Goal: Information Seeking & Learning: Compare options

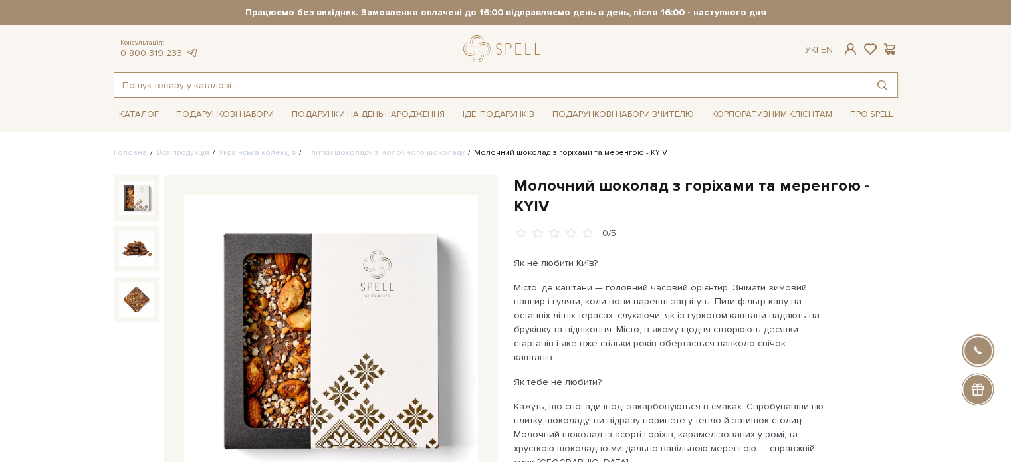
click at [186, 89] on input "text" at bounding box center [490, 85] width 753 height 24
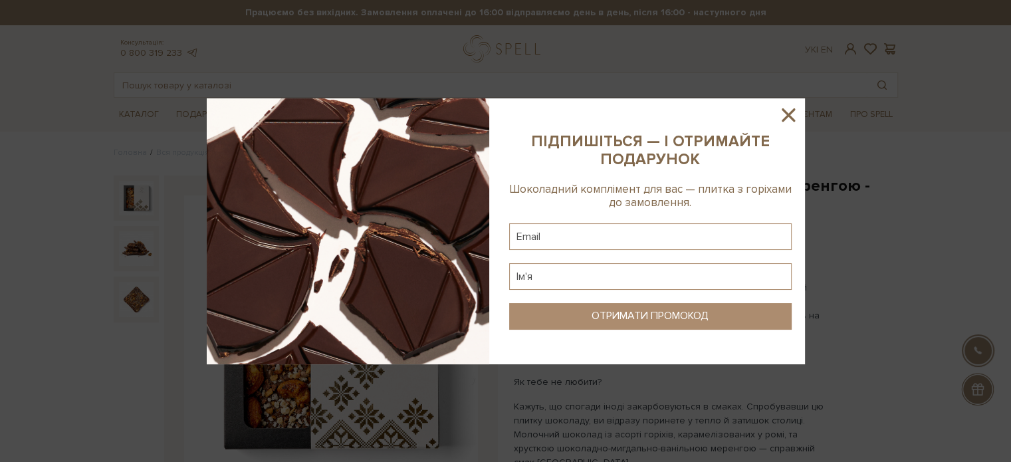
click at [795, 113] on icon at bounding box center [788, 115] width 23 height 23
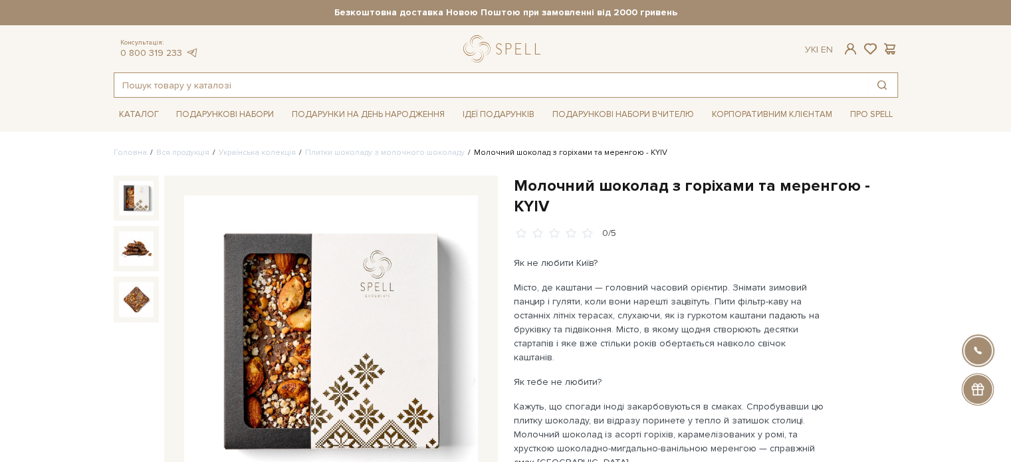
drag, startPoint x: 223, startPoint y: 74, endPoint x: 218, endPoint y: 86, distance: 13.1
click at [221, 79] on input "text" at bounding box center [490, 85] width 753 height 24
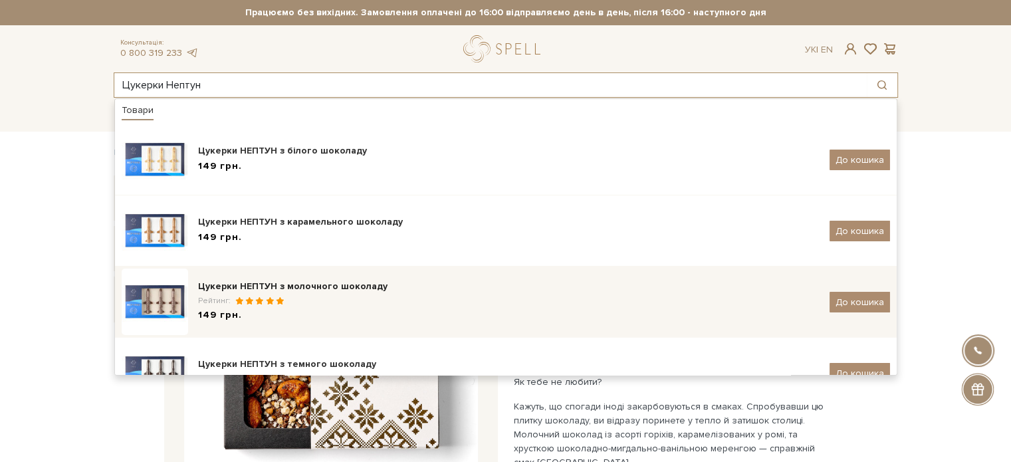
type input "Цукерки Нептун"
click at [345, 294] on div "Цукерки НЕПТУН з молочного шоколаду Рейтинг: 149 грн." at bounding box center [509, 302] width 622 height 45
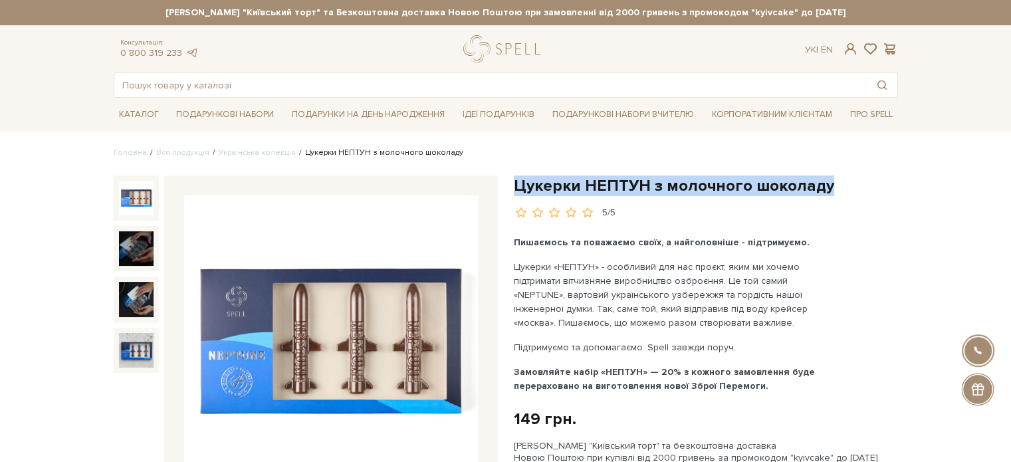
drag, startPoint x: 811, startPoint y: 191, endPoint x: 514, endPoint y: 172, distance: 297.8
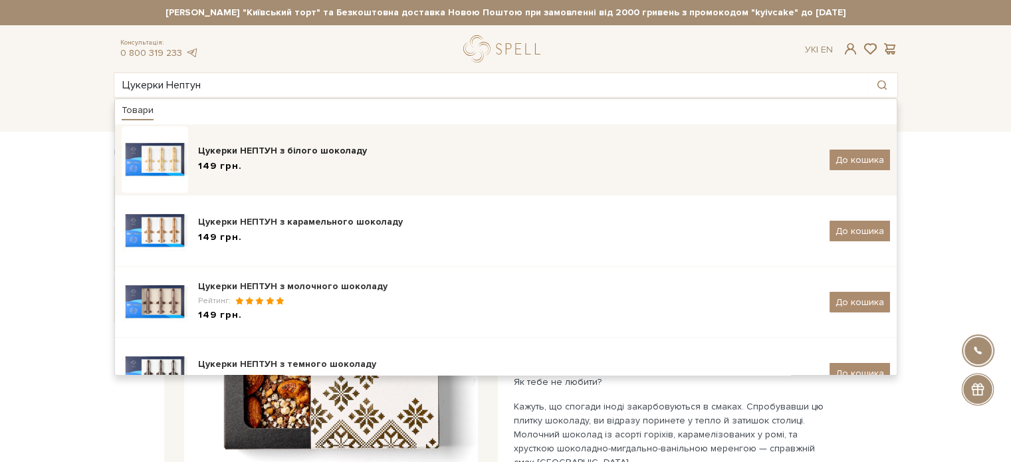
type input "Цукерки Нептун"
click at [317, 142] on div "Цукерки НЕПТУН з білого шоколаду 149 грн. До кошика" at bounding box center [506, 159] width 769 height 66
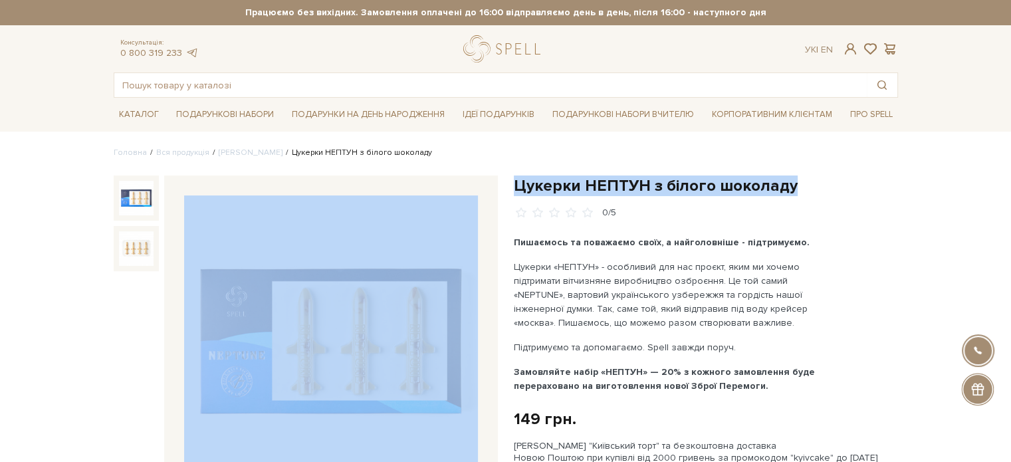
drag, startPoint x: 792, startPoint y: 190, endPoint x: 500, endPoint y: 188, distance: 291.9
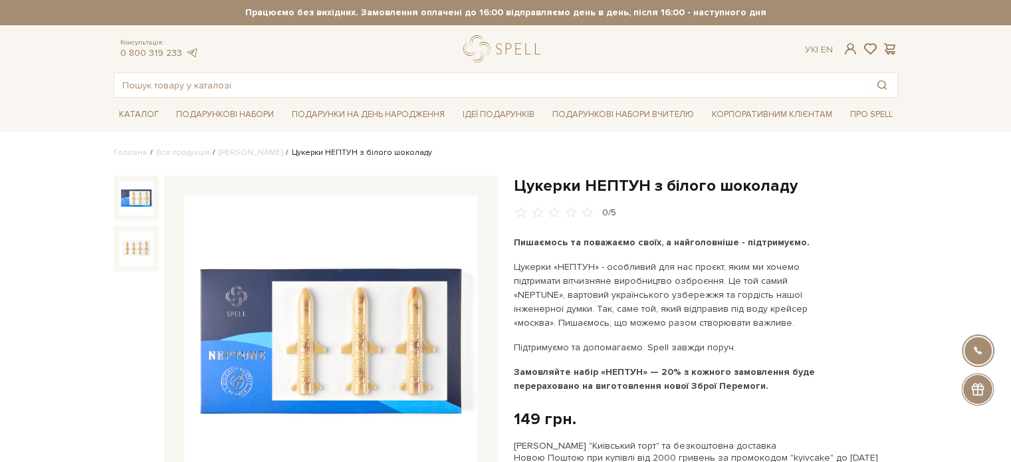
drag, startPoint x: 536, startPoint y: 182, endPoint x: 771, endPoint y: 154, distance: 237.1
click at [771, 154] on ul "Головна Вся продукція Сети цукерок Цукерки НЕПТУН з білого шоколаду" at bounding box center [506, 153] width 785 height 12
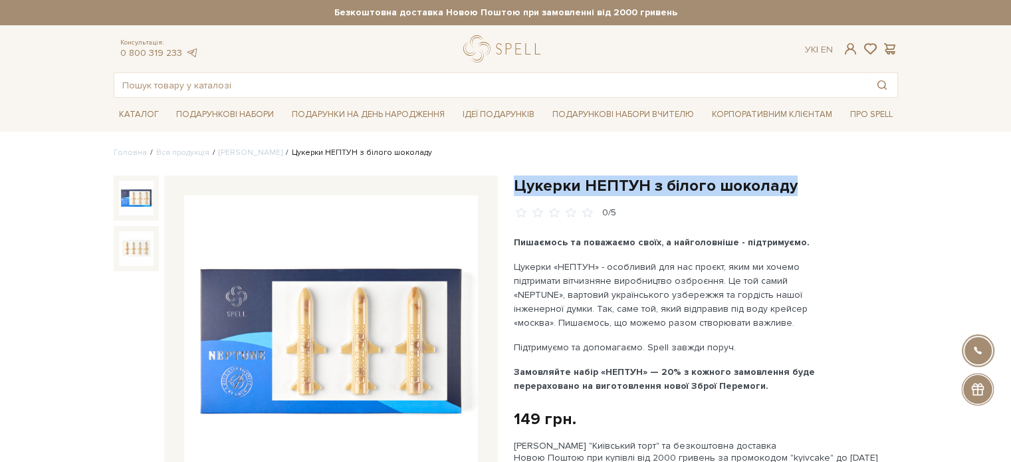
drag, startPoint x: 689, startPoint y: 195, endPoint x: 527, endPoint y: 189, distance: 162.4
click at [518, 193] on h1 "Цукерки НЕПТУН з білого шоколаду" at bounding box center [706, 186] width 384 height 21
copy h1 "Цукерки НЕПТУН з білого шоколаду"
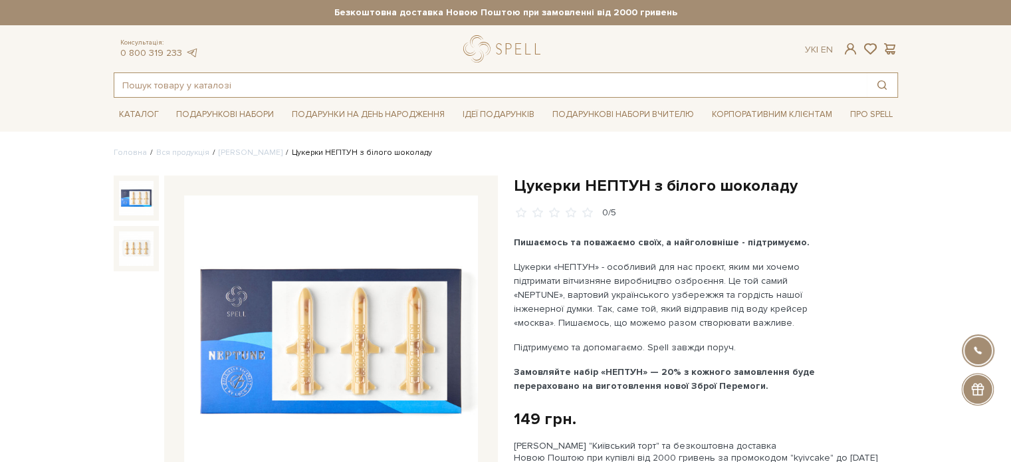
click at [146, 85] on input "text" at bounding box center [490, 85] width 753 height 24
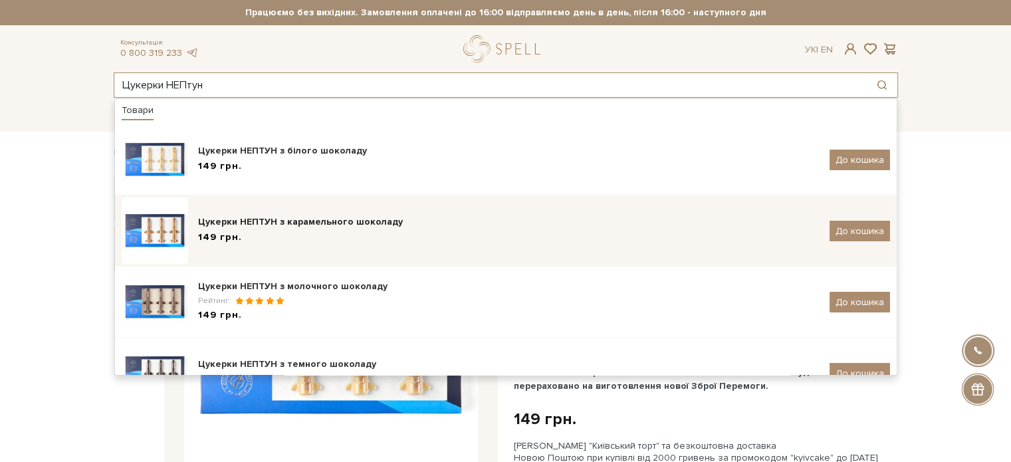
type input "Цукерки НЕПтун"
click at [319, 223] on div "Цукерки НЕПТУН з карамельного шоколаду" at bounding box center [509, 221] width 622 height 13
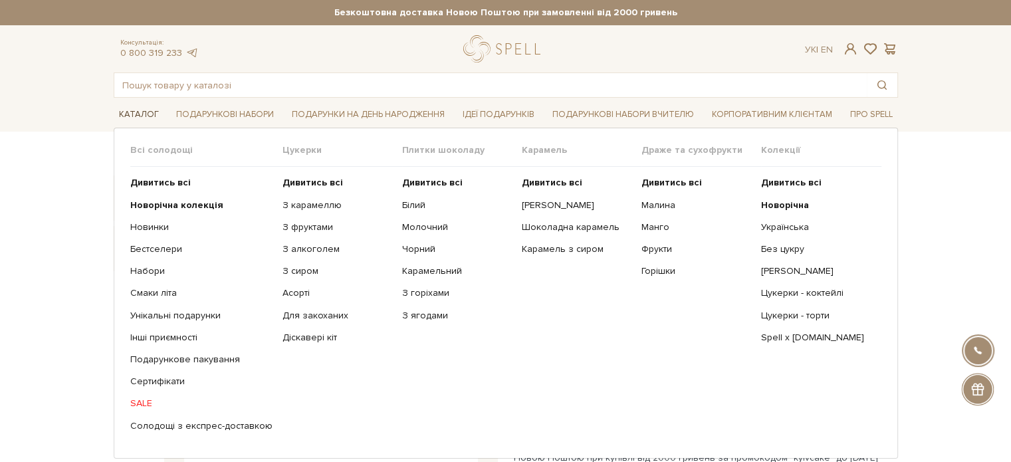
click at [144, 115] on link "Каталог" at bounding box center [139, 114] width 51 height 21
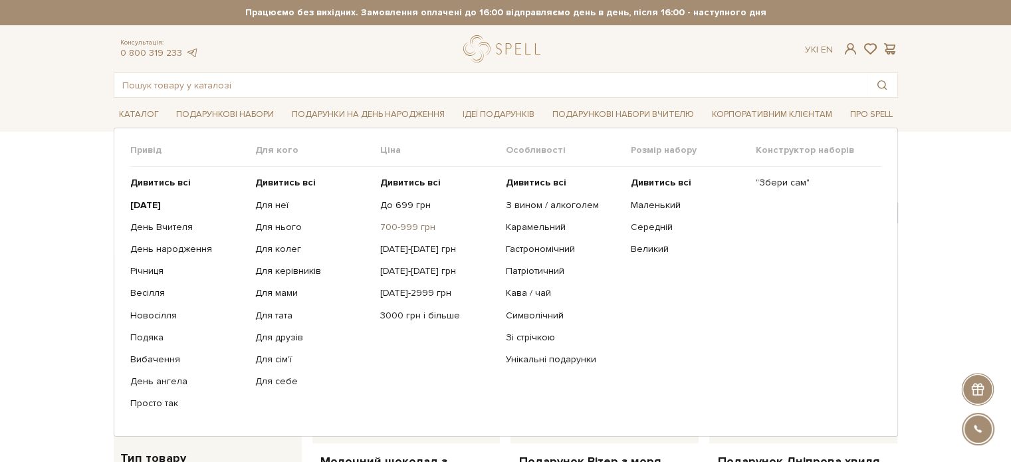
click at [392, 229] on link "700-999 грн" at bounding box center [437, 227] width 115 height 12
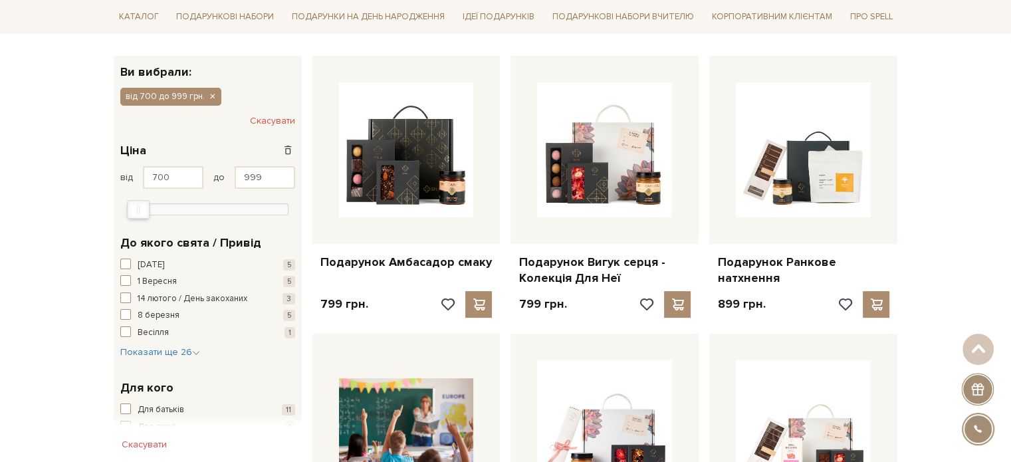
scroll to position [266, 0]
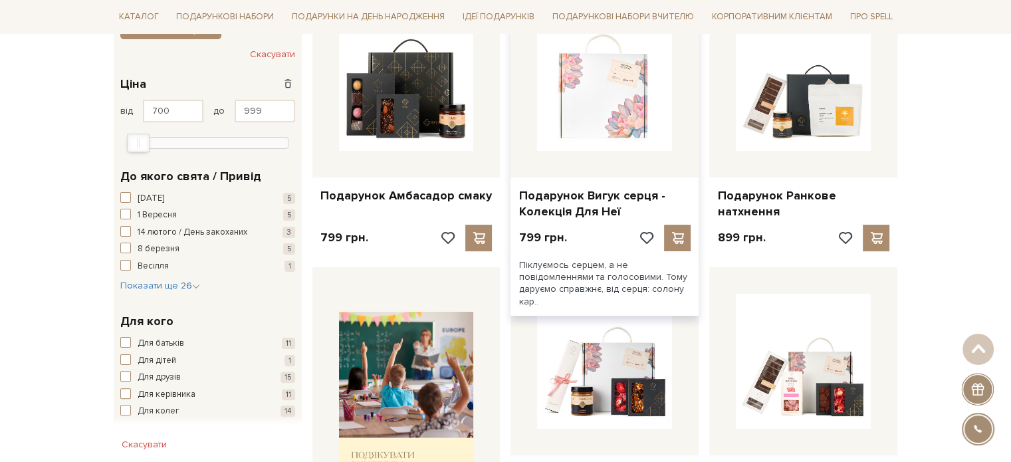
click at [570, 143] on img at bounding box center [604, 83] width 135 height 135
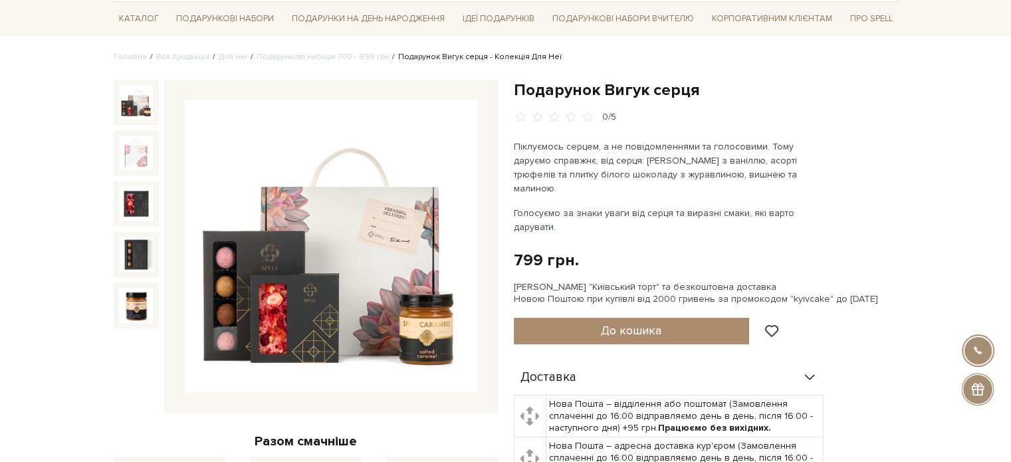
scroll to position [66, 0]
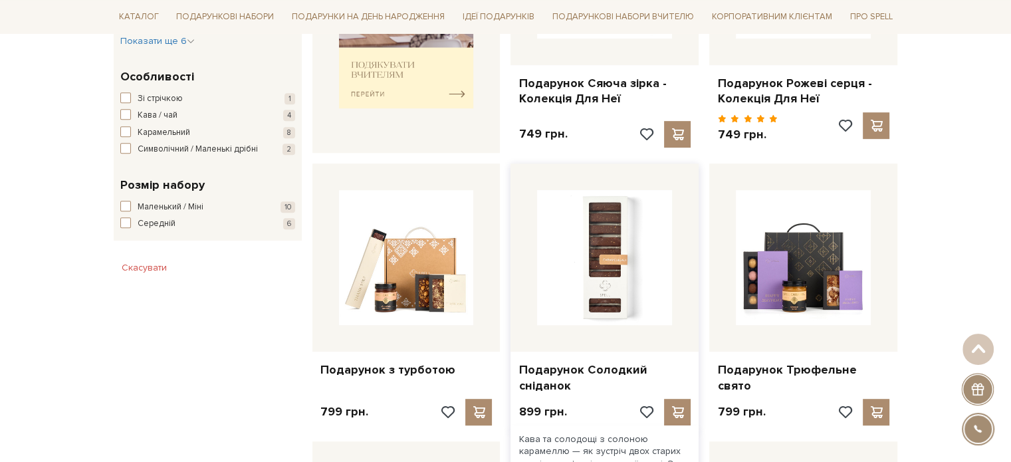
scroll to position [523, 0]
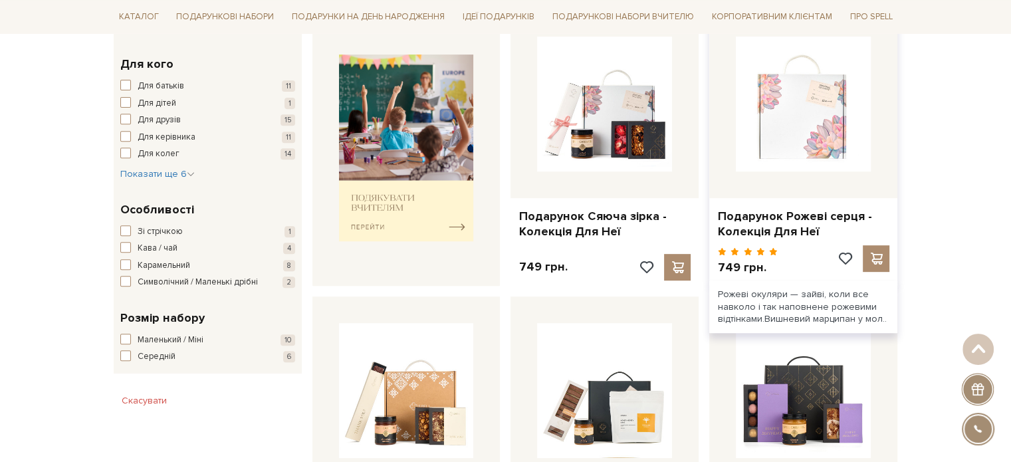
click at [786, 144] on img at bounding box center [803, 104] width 135 height 135
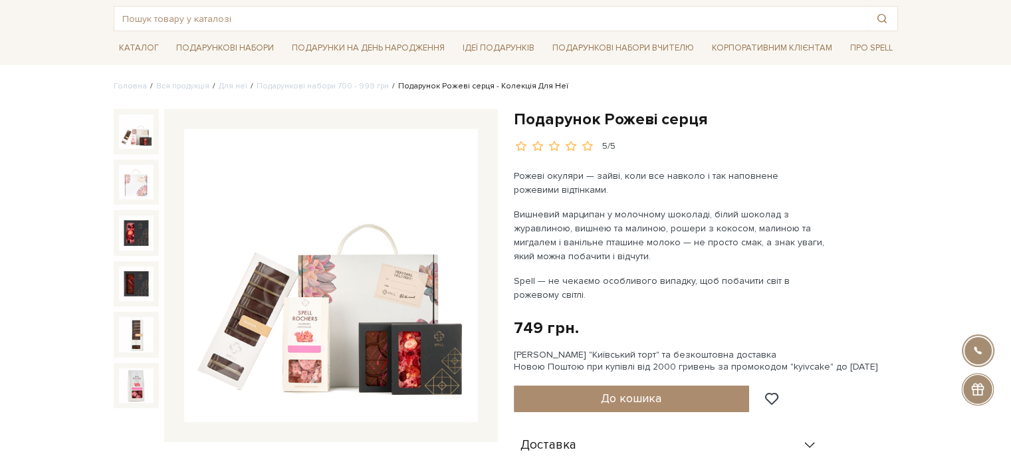
scroll to position [133, 0]
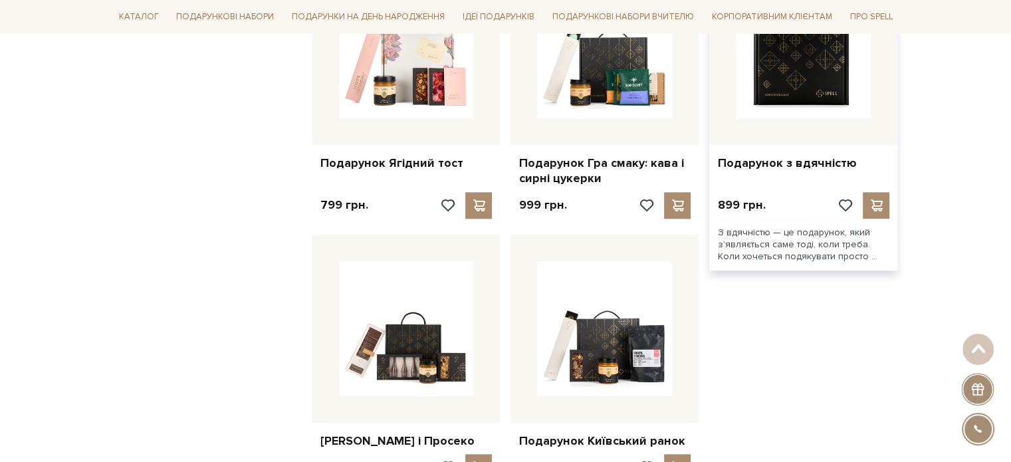
scroll to position [1388, 0]
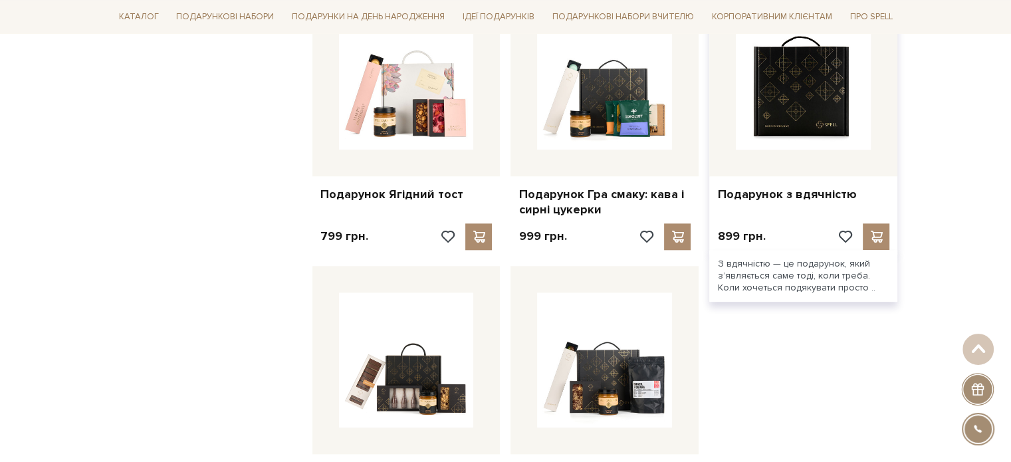
click at [799, 108] on img at bounding box center [803, 82] width 135 height 135
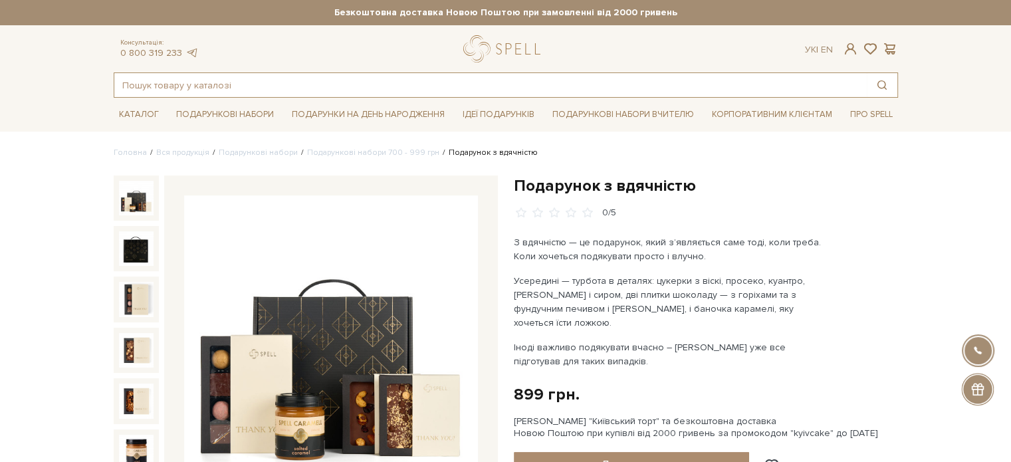
click at [200, 92] on input "text" at bounding box center [490, 85] width 753 height 24
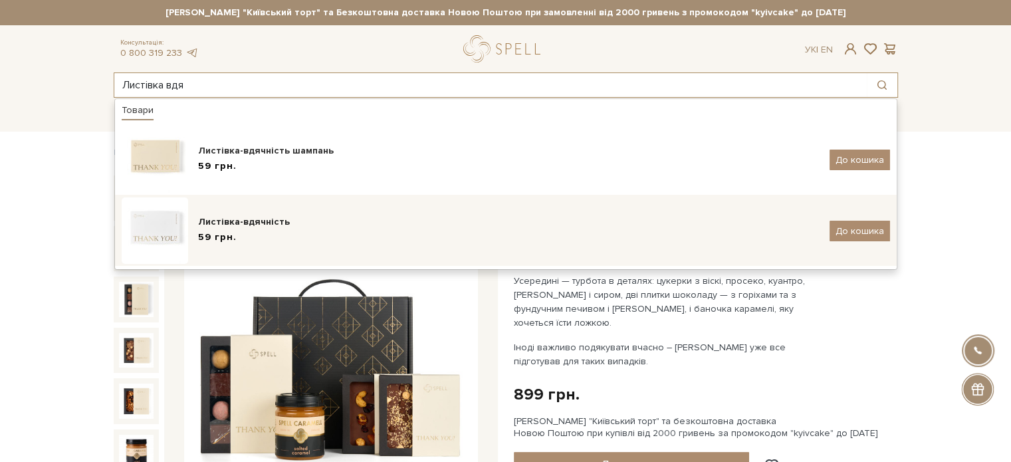
type input "Листівка вдя"
click at [256, 233] on div "59 грн." at bounding box center [509, 238] width 622 height 14
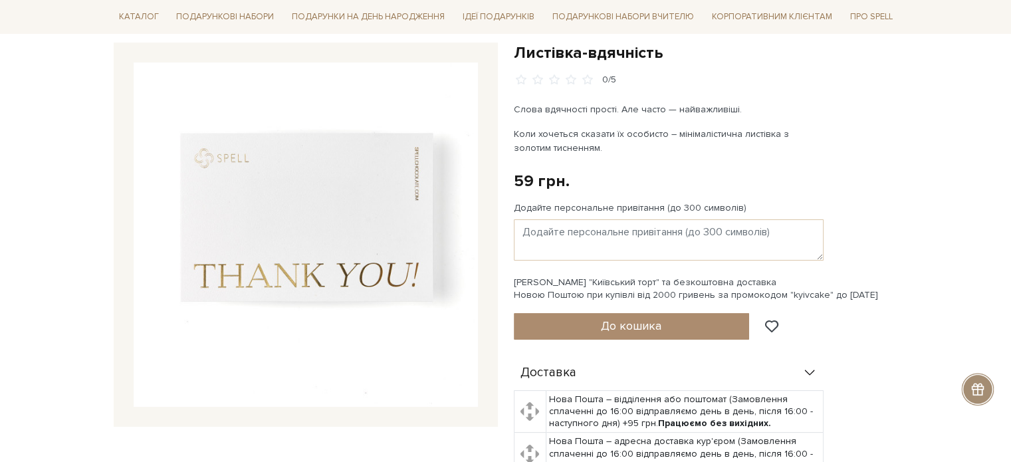
scroll to position [133, 0]
drag, startPoint x: 678, startPoint y: 48, endPoint x: 535, endPoint y: 52, distance: 143.7
copy h1 "Листівка-вдячність"
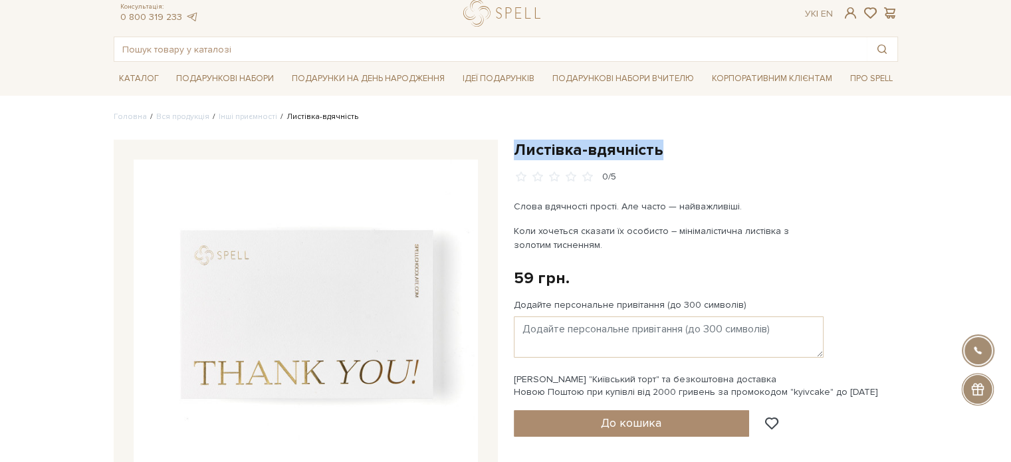
scroll to position [0, 0]
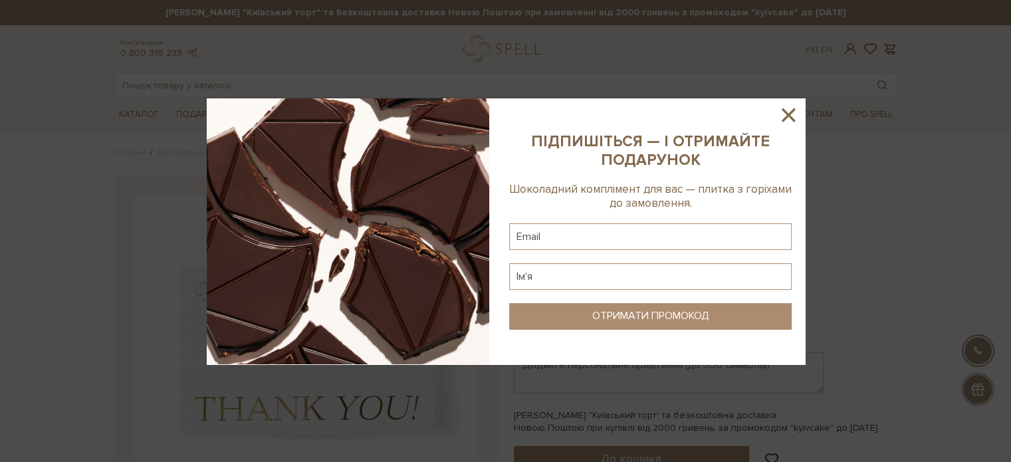
click at [261, 87] on div at bounding box center [505, 231] width 1011 height 462
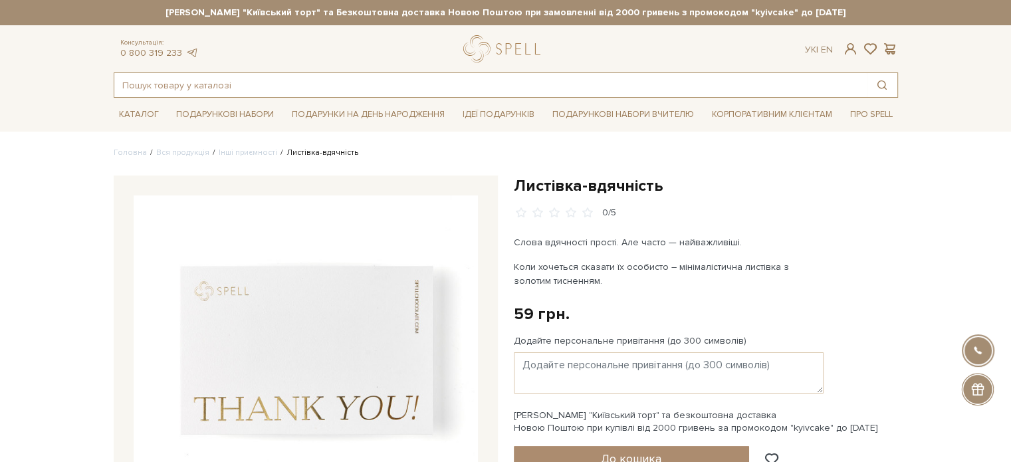
drag, startPoint x: 201, startPoint y: 74, endPoint x: 200, endPoint y: 84, distance: 10.0
click at [199, 74] on input "text" at bounding box center [490, 85] width 753 height 24
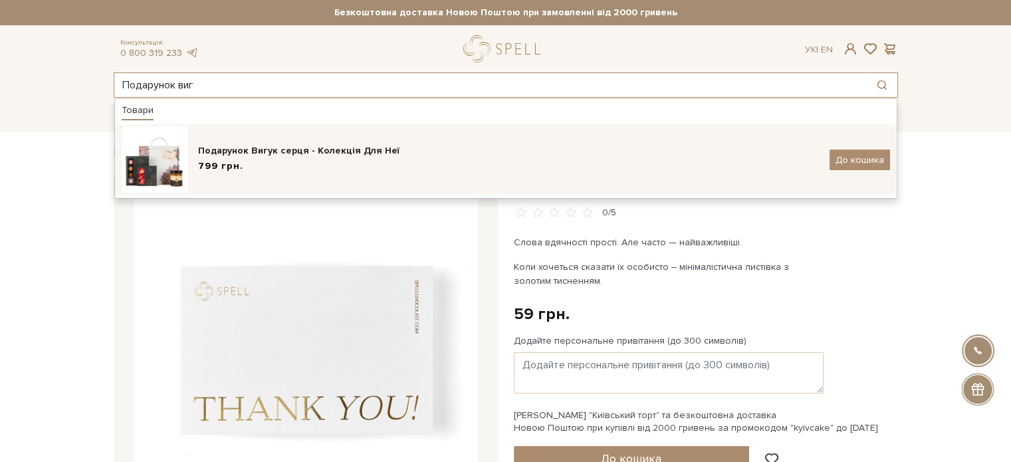
type input "Подарунок виг"
click at [305, 153] on div "Подарунок Вигук серця - Колекція Для Неї" at bounding box center [509, 150] width 622 height 13
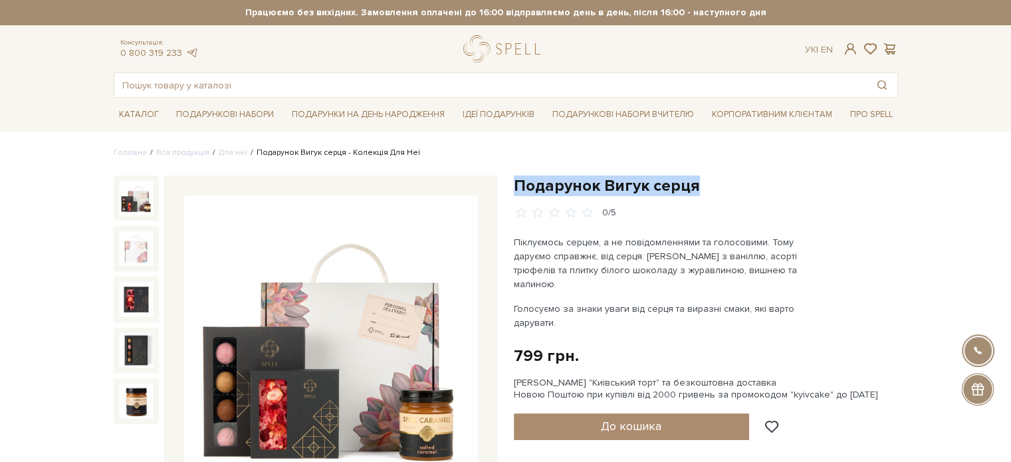
drag, startPoint x: 697, startPoint y: 186, endPoint x: 515, endPoint y: 184, distance: 182.2
click at [515, 184] on h1 "Подарунок Вигук серця" at bounding box center [706, 186] width 384 height 21
